Goal: Communication & Community: Answer question/provide support

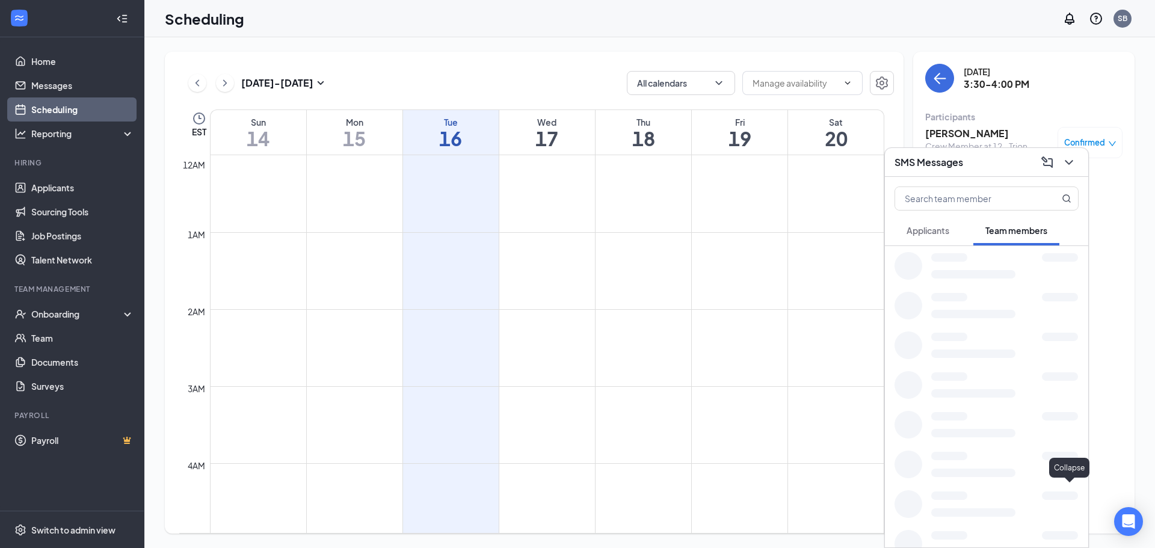
scroll to position [591, 0]
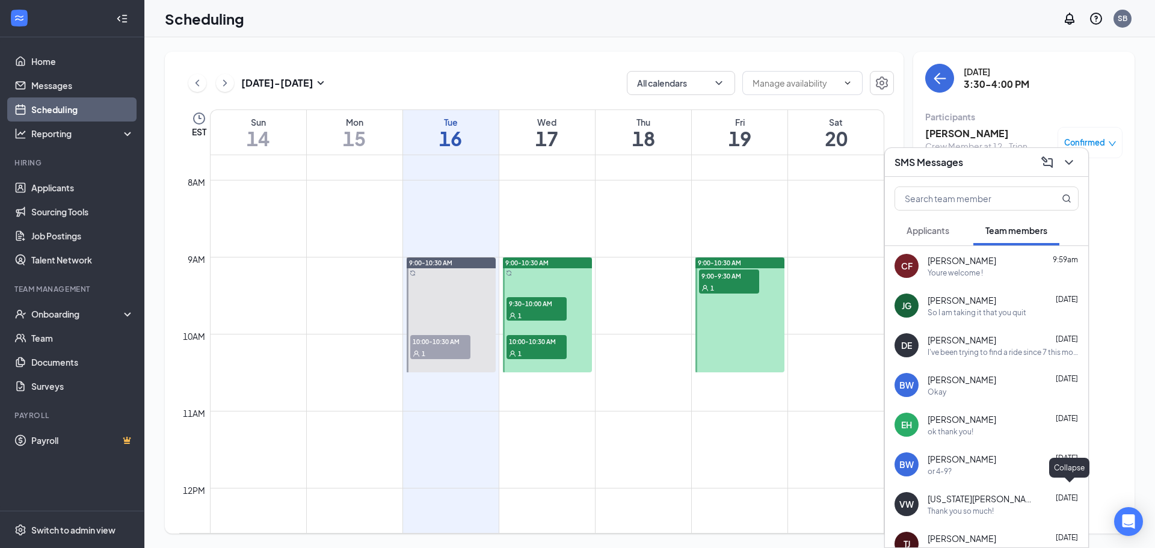
click at [1061, 161] on button at bounding box center [1068, 162] width 19 height 19
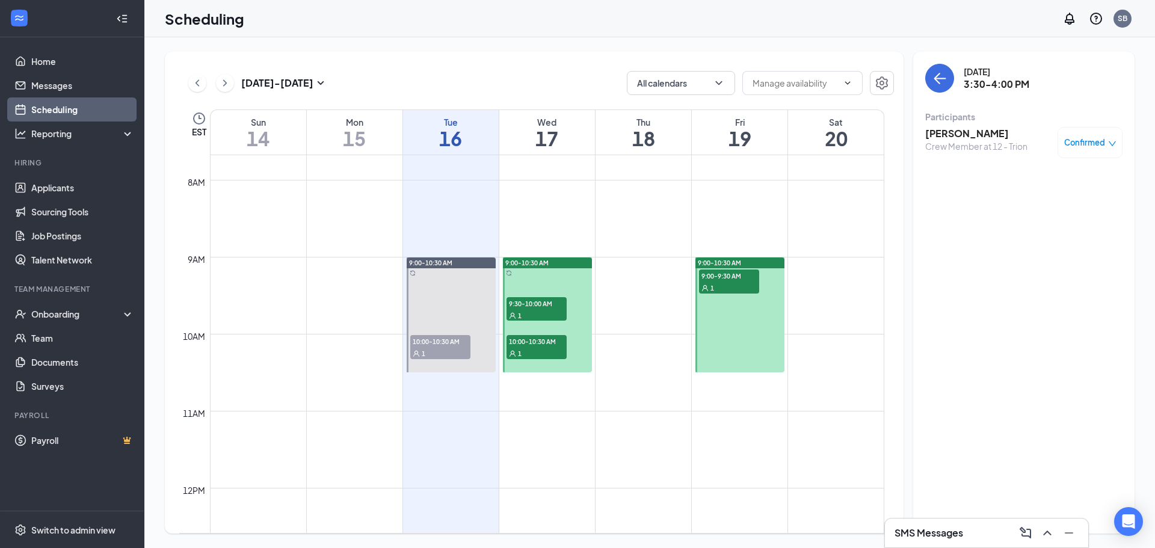
scroll to position [1012, 0]
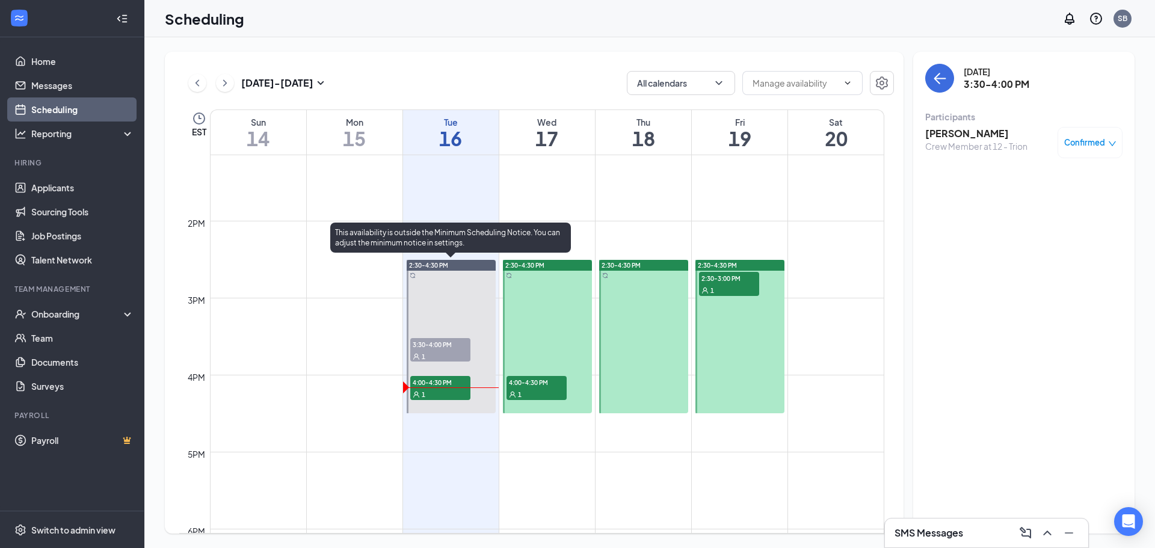
click at [435, 386] on span "4:00-4:30 PM" at bounding box center [440, 382] width 60 height 12
drag, startPoint x: 423, startPoint y: 339, endPoint x: 429, endPoint y: 334, distance: 7.8
click at [423, 338] on span "3:30-4:00 PM" at bounding box center [440, 344] width 60 height 12
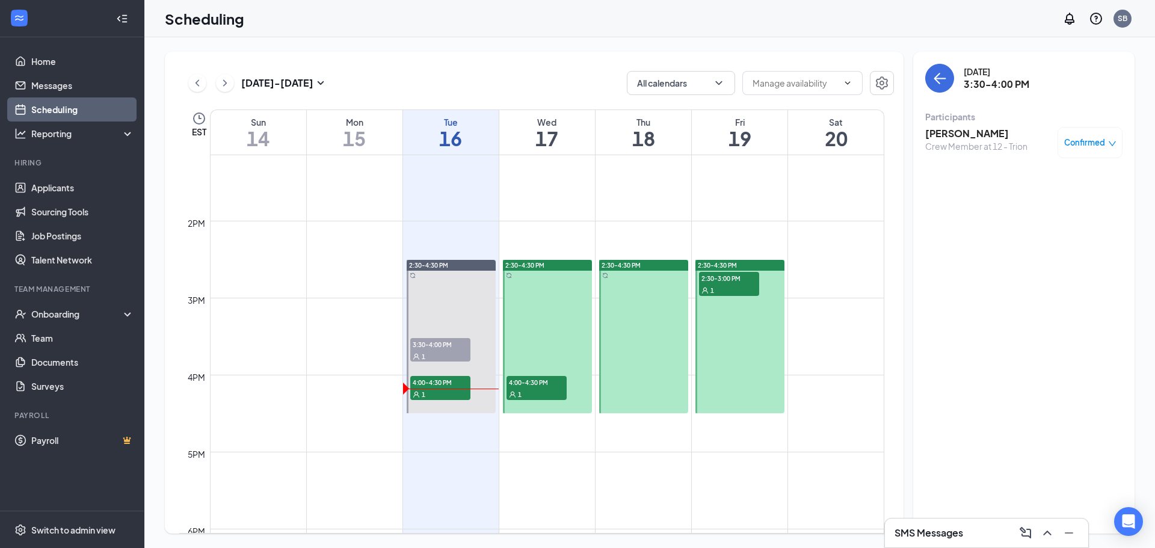
click at [958, 133] on h3 "[PERSON_NAME]" at bounding box center [976, 133] width 102 height 13
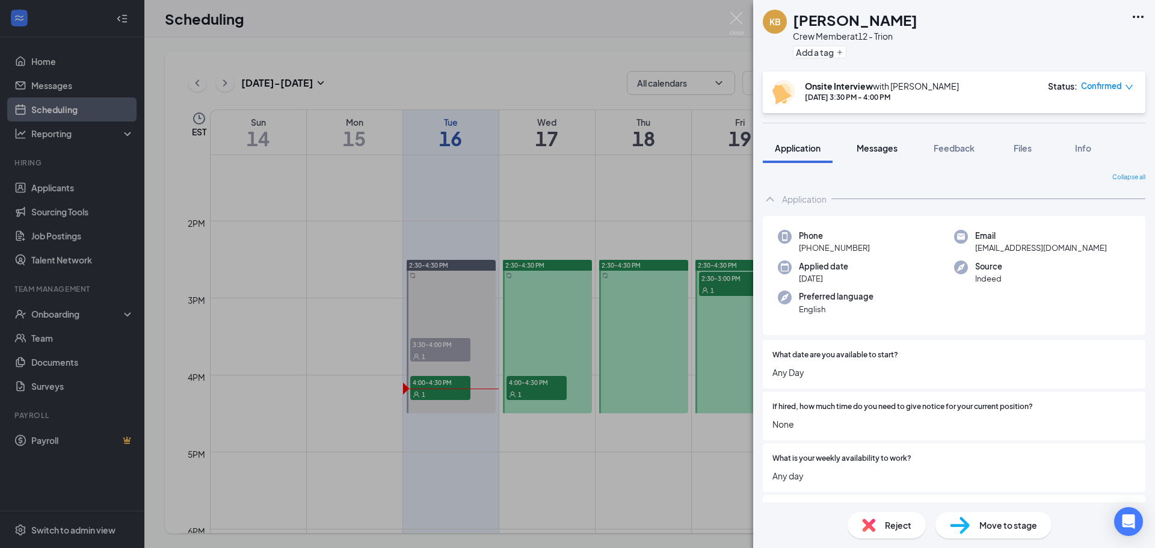
click at [876, 149] on span "Messages" at bounding box center [876, 148] width 41 height 11
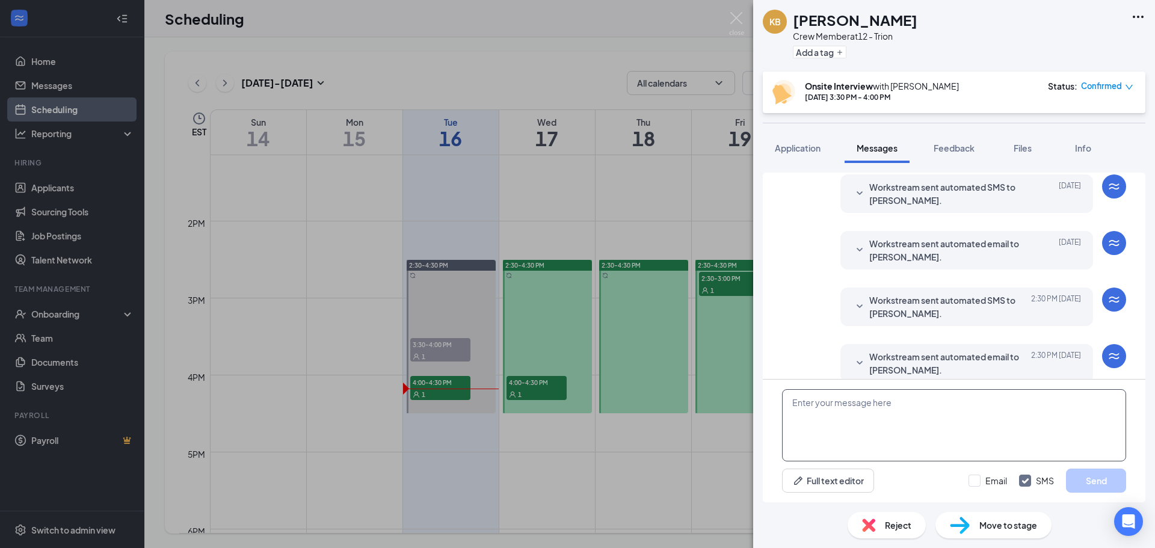
click at [925, 431] on textarea at bounding box center [954, 425] width 344 height 72
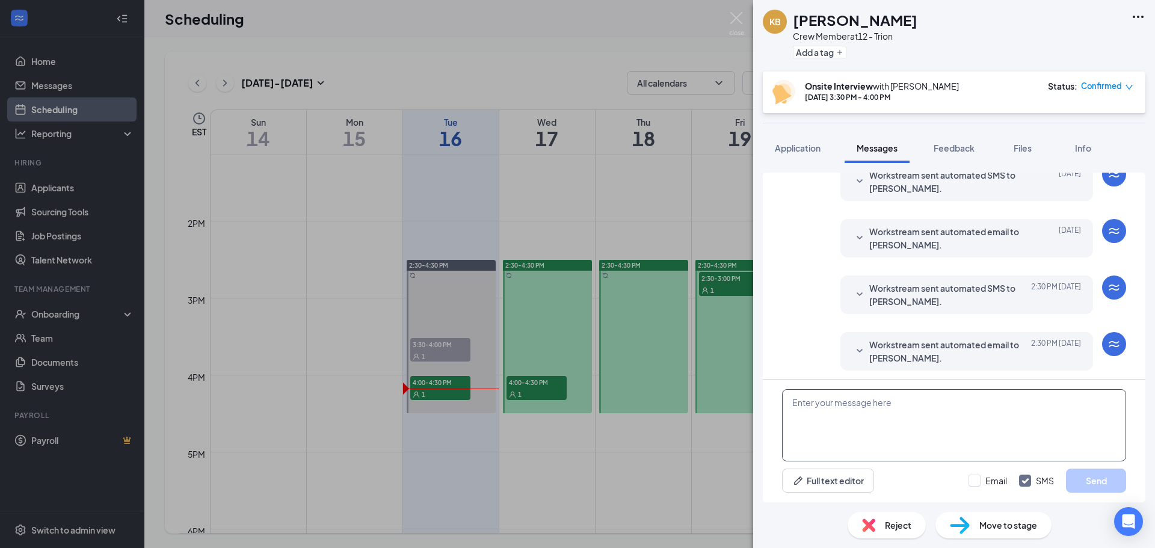
scroll to position [319, 0]
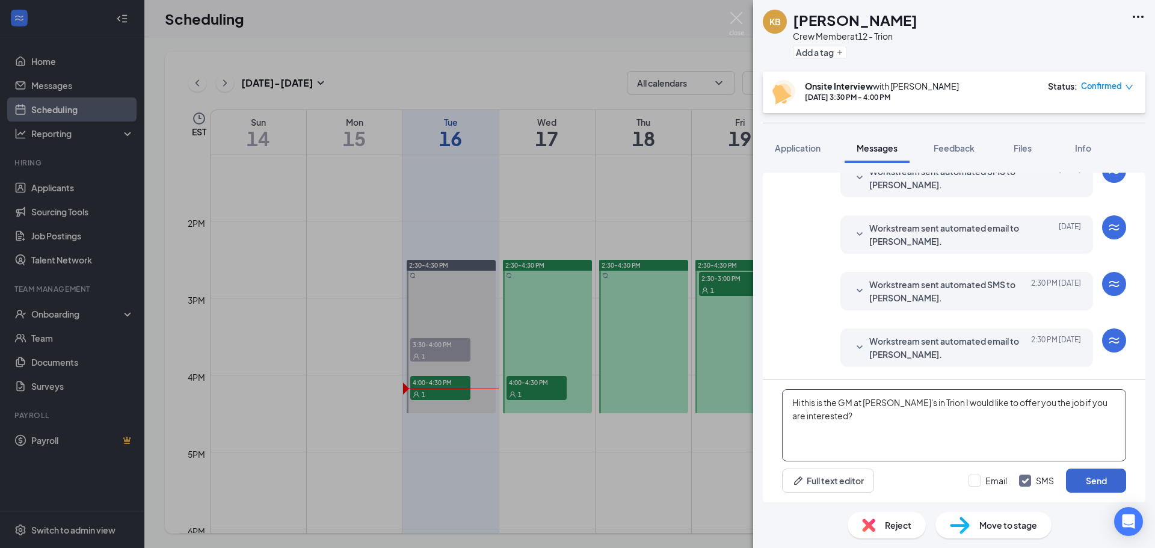
type textarea "Hi this is the GM at [PERSON_NAME]'s in Trion I would like to offer you the job…"
click at [1097, 492] on button "Send" at bounding box center [1096, 480] width 60 height 24
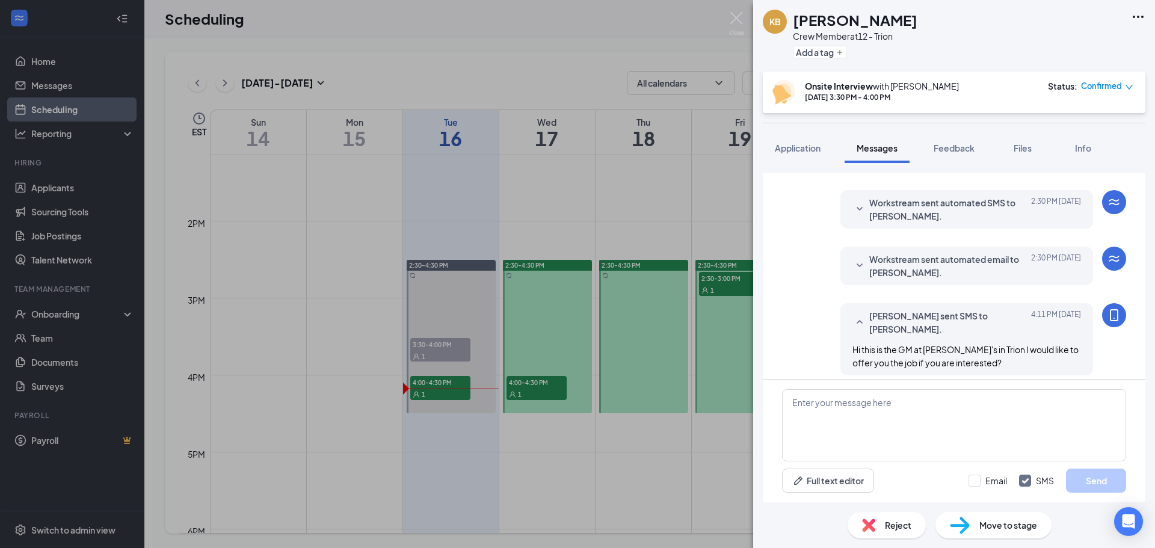
scroll to position [409, 0]
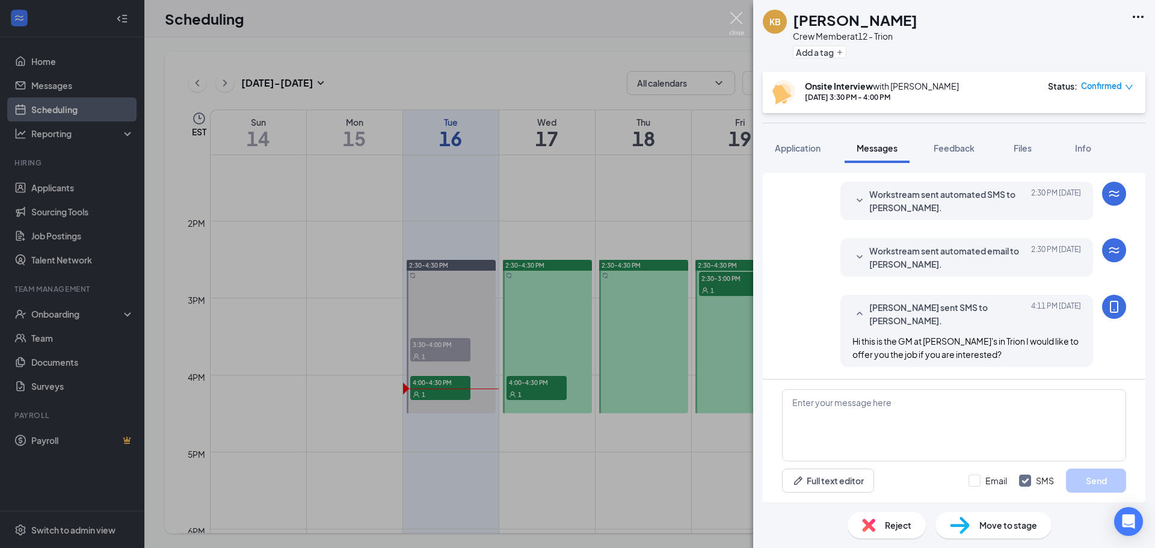
click at [744, 29] on div "KB [PERSON_NAME] Crew Member at 12 - Trion Add a tag Onsite Interview with [PER…" at bounding box center [577, 274] width 1155 height 548
drag, startPoint x: 737, startPoint y: 16, endPoint x: 771, endPoint y: 1, distance: 37.1
click at [738, 16] on img at bounding box center [736, 23] width 15 height 23
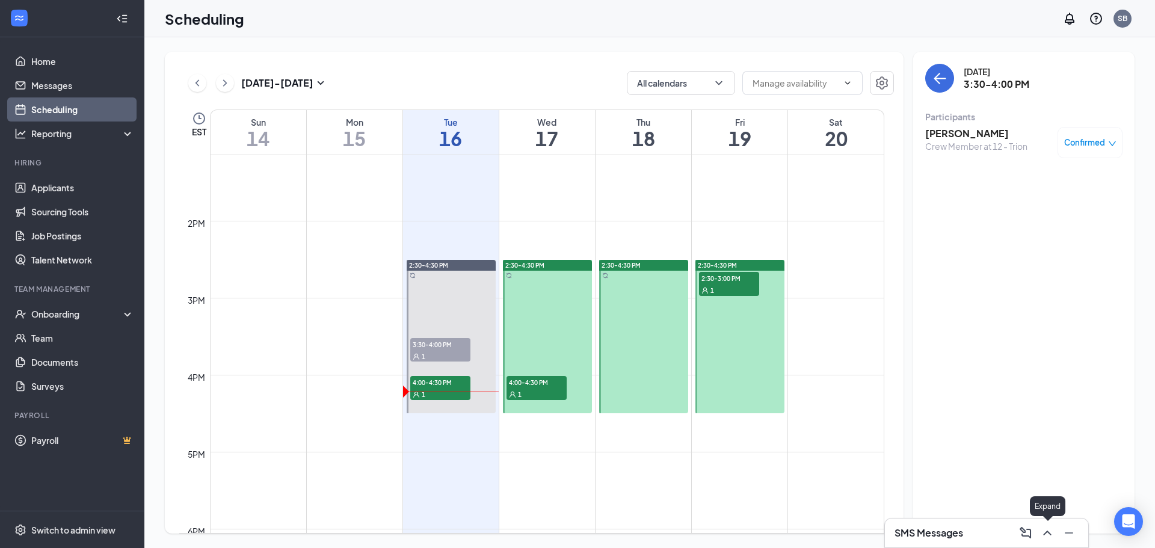
click at [1056, 529] on div at bounding box center [1046, 532] width 22 height 19
drag, startPoint x: 1056, startPoint y: 529, endPoint x: 1048, endPoint y: 533, distance: 9.2
click at [1048, 533] on div at bounding box center [1046, 532] width 22 height 19
click at [1048, 533] on icon "ChevronUp" at bounding box center [1047, 533] width 14 height 14
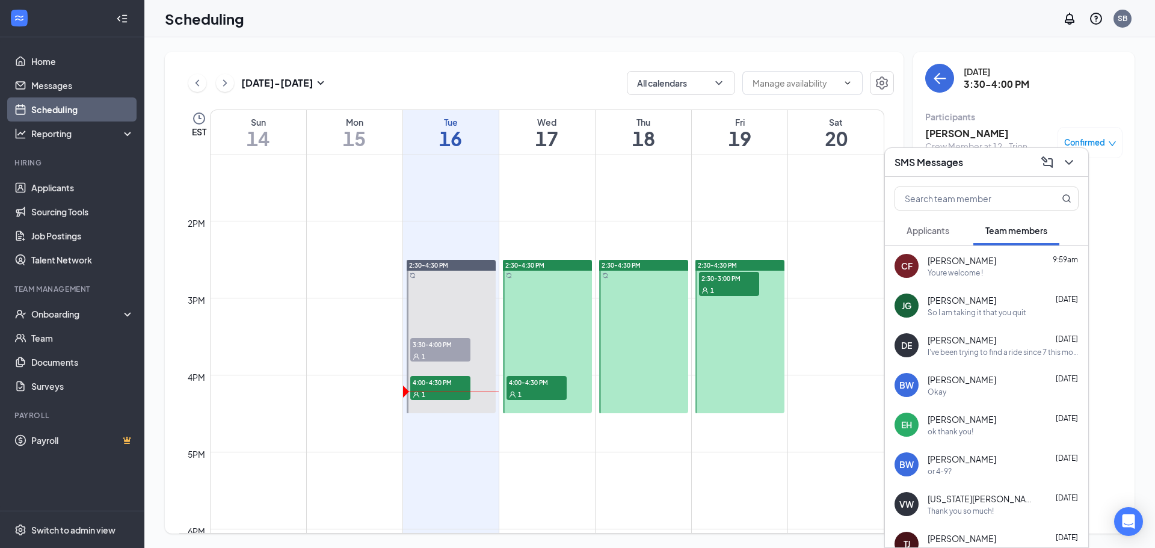
click at [931, 237] on button "Applicants" at bounding box center [927, 230] width 67 height 30
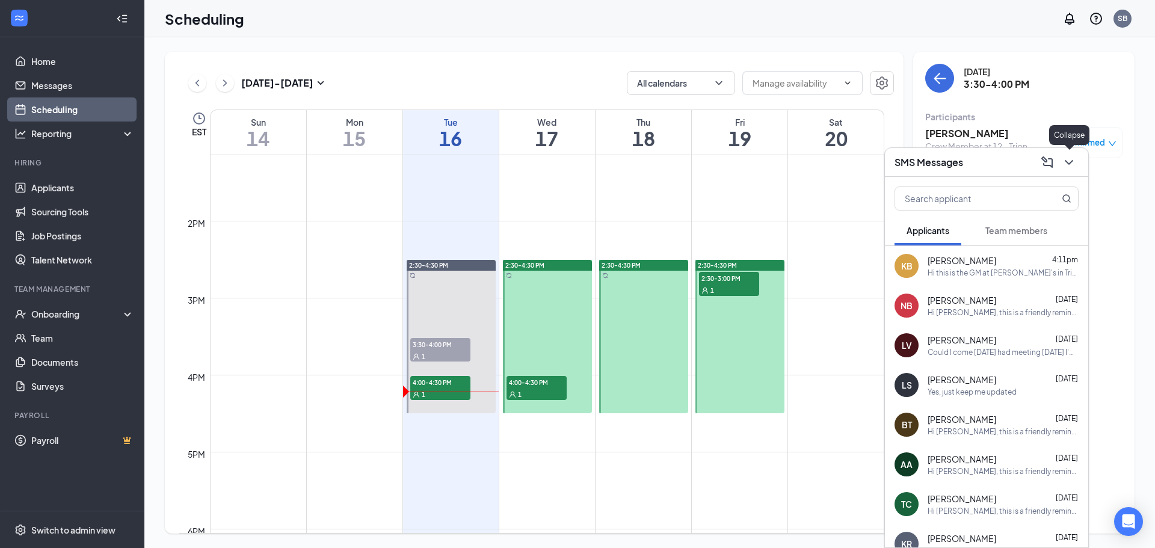
click at [1075, 163] on icon "ChevronDown" at bounding box center [1068, 162] width 14 height 14
